Goal: Task Accomplishment & Management: Use online tool/utility

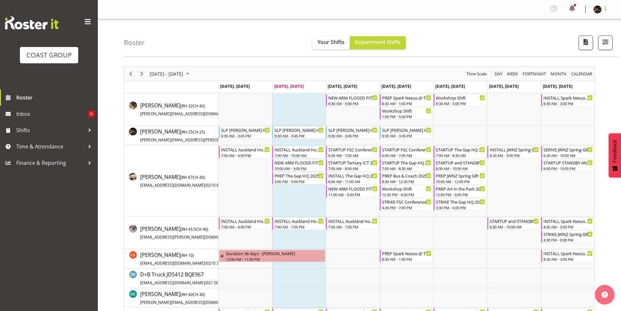
click at [605, 11] on span at bounding box center [606, 9] width 8 height 8
drag, startPoint x: 474, startPoint y: 0, endPoint x: 470, endPoint y: 1, distance: 3.7
click at [474, 2] on div "Profile Log Out" at bounding box center [359, 9] width 523 height 19
click at [50, 148] on span "Time & Attendance" at bounding box center [50, 147] width 68 height 10
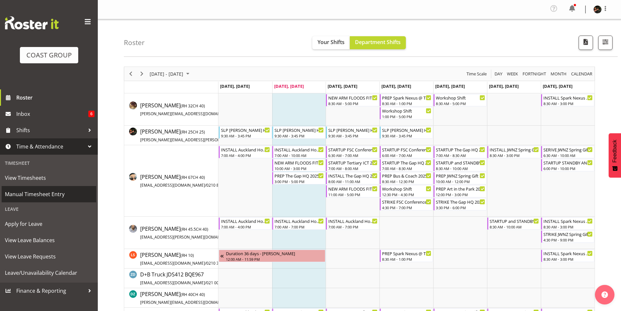
click at [51, 195] on span "Manual Timesheet Entry" at bounding box center [49, 194] width 88 height 10
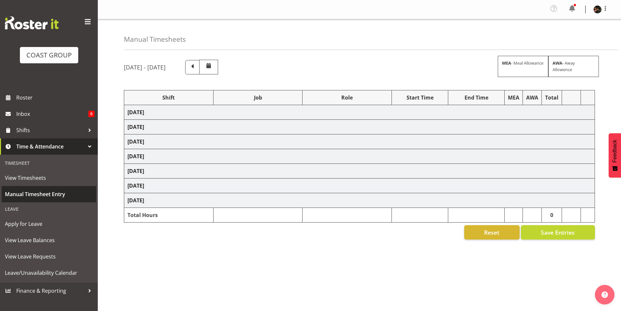
select select "70231"
select select "45"
select select "70231"
select select "45"
select select "70231"
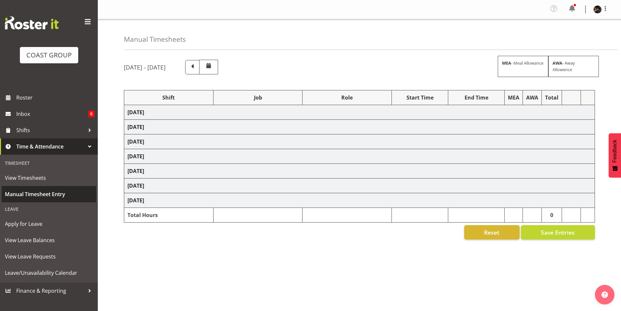
select select "45"
select select "70231"
select select "45"
